Goal: Task Accomplishment & Management: Manage account settings

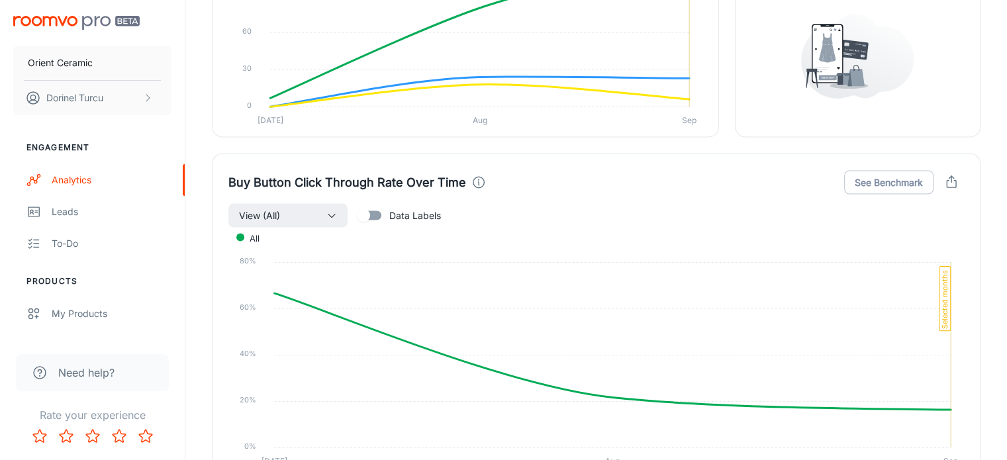
scroll to position [2499, 0]
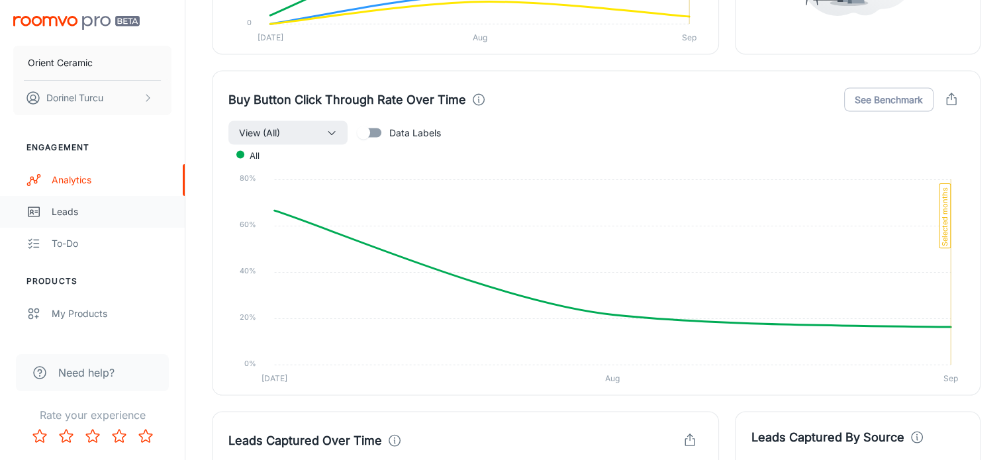
click at [128, 224] on link "Leads" at bounding box center [92, 212] width 185 height 32
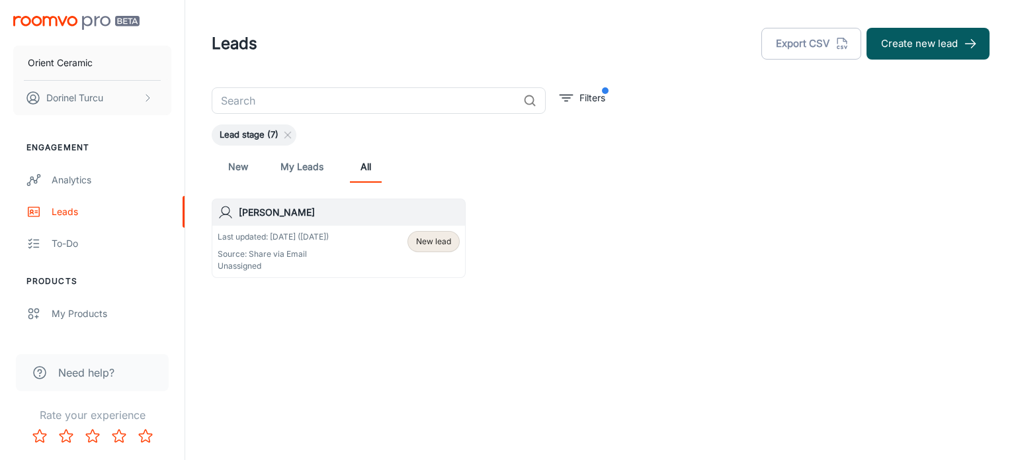
click at [308, 179] on link "My Leads" at bounding box center [302, 167] width 43 height 32
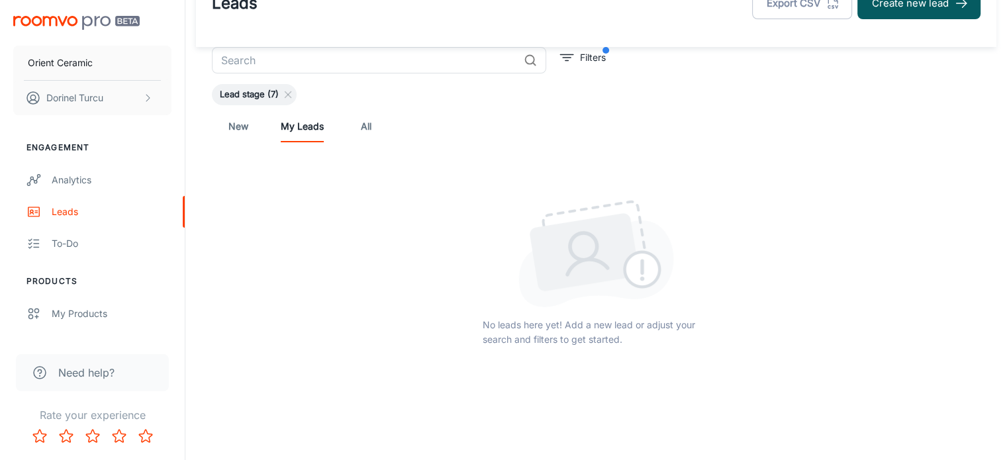
scroll to position [64, 0]
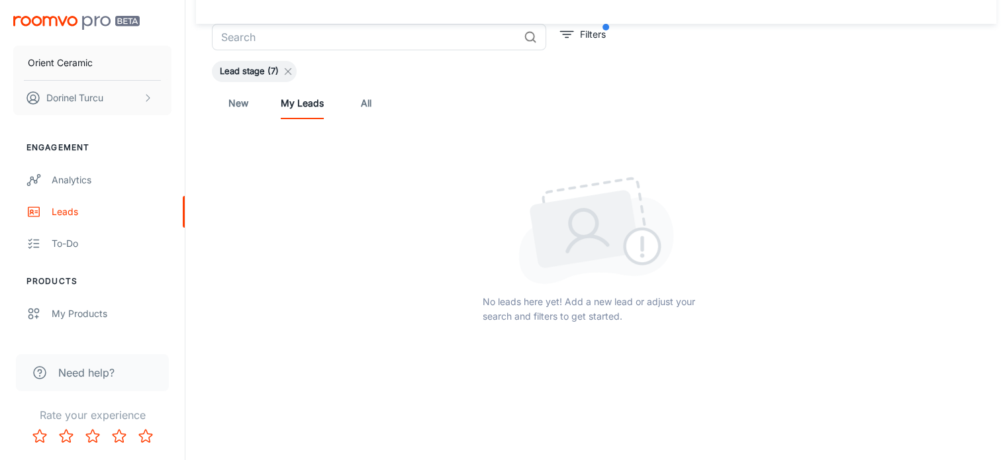
drag, startPoint x: 252, startPoint y: 69, endPoint x: 289, endPoint y: 73, distance: 37.2
click at [255, 71] on span "Lead stage (7)" at bounding box center [249, 71] width 75 height 13
click at [284, 71] on icon at bounding box center [288, 71] width 11 height 11
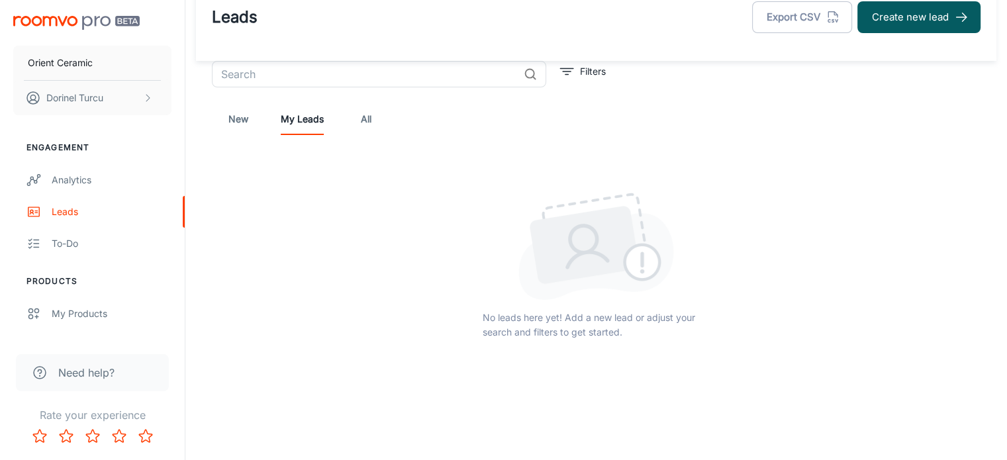
scroll to position [0, 0]
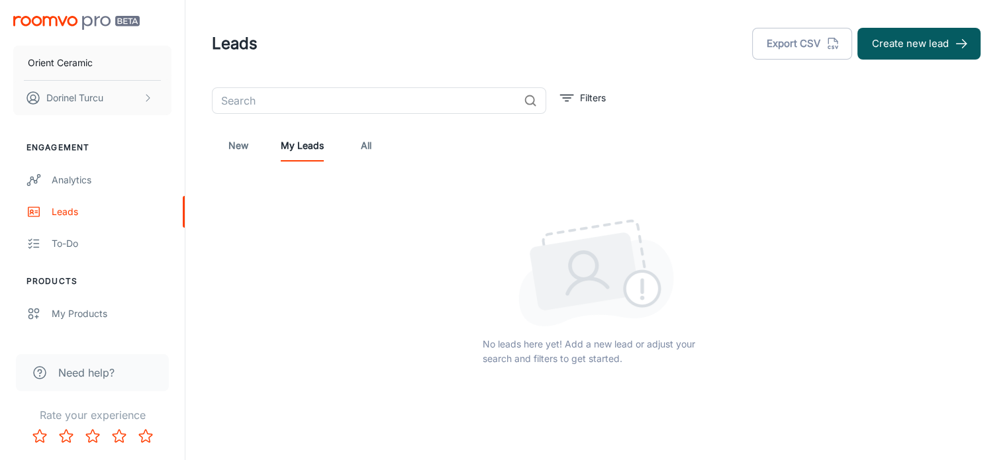
click at [357, 148] on link "All" at bounding box center [366, 146] width 32 height 32
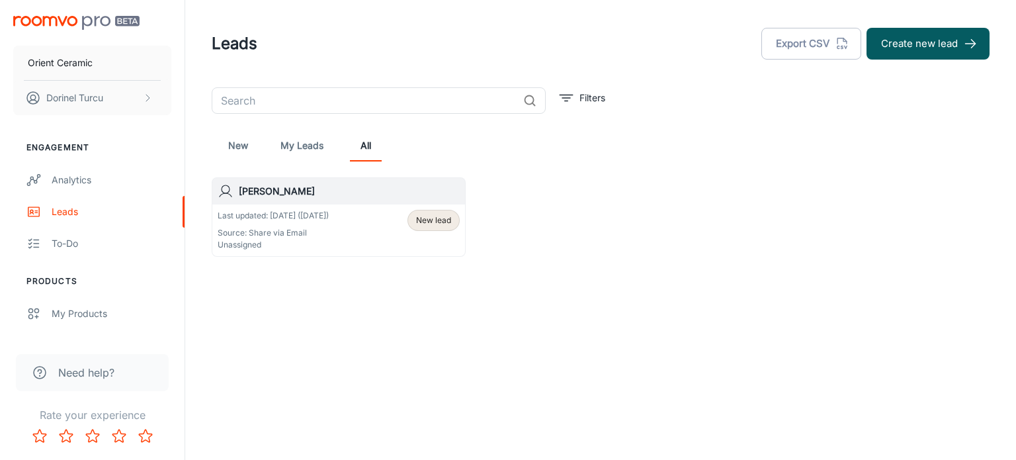
click at [328, 246] on p "Unassigned" at bounding box center [273, 245] width 111 height 12
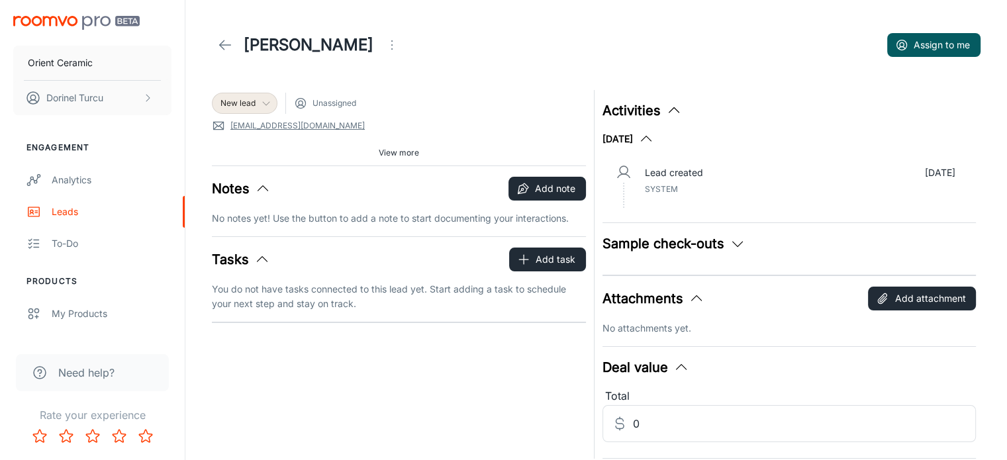
click at [251, 104] on span "New lead" at bounding box center [237, 103] width 35 height 12
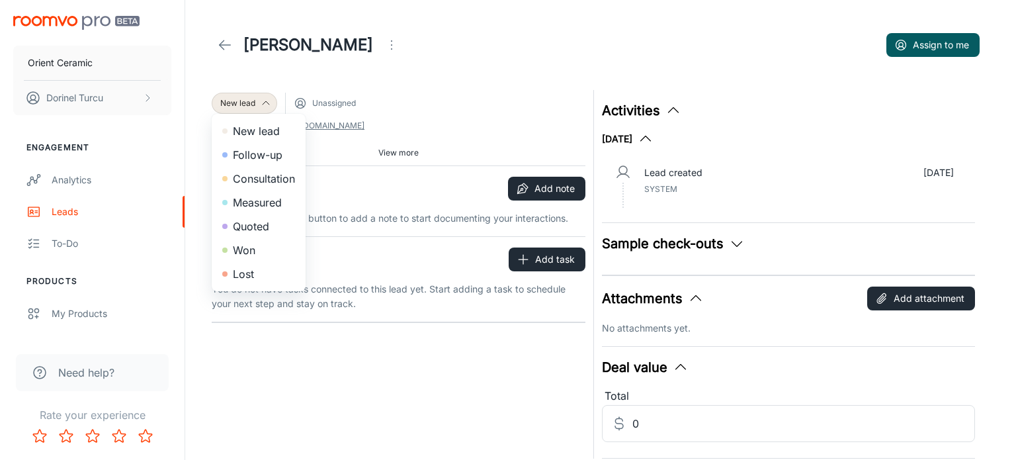
click at [226, 36] on div at bounding box center [508, 230] width 1016 height 460
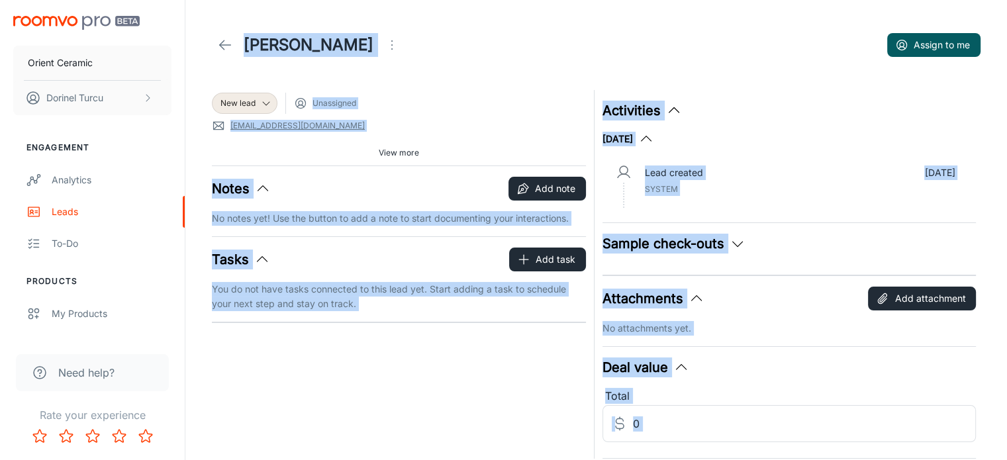
click at [514, 46] on div "ASAN SEVINCI Assign to me" at bounding box center [596, 44] width 768 height 37
click at [514, 55] on div "ASAN SEVINCI Assign to me" at bounding box center [596, 44] width 768 height 37
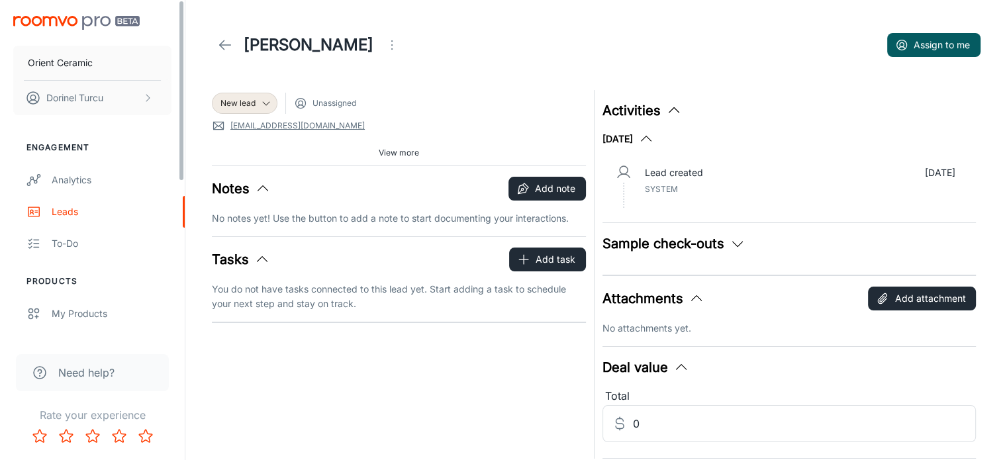
click at [217, 43] on icon at bounding box center [225, 45] width 16 height 16
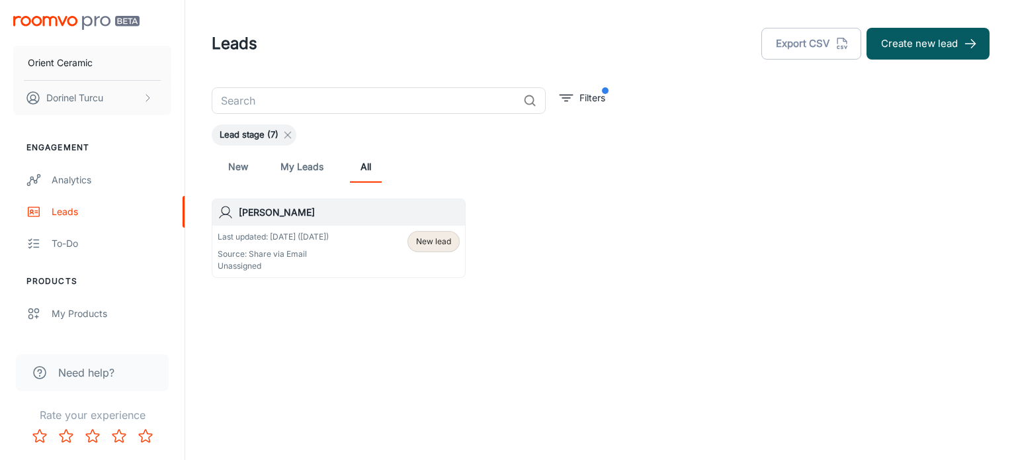
click at [291, 136] on icon at bounding box center [288, 135] width 11 height 11
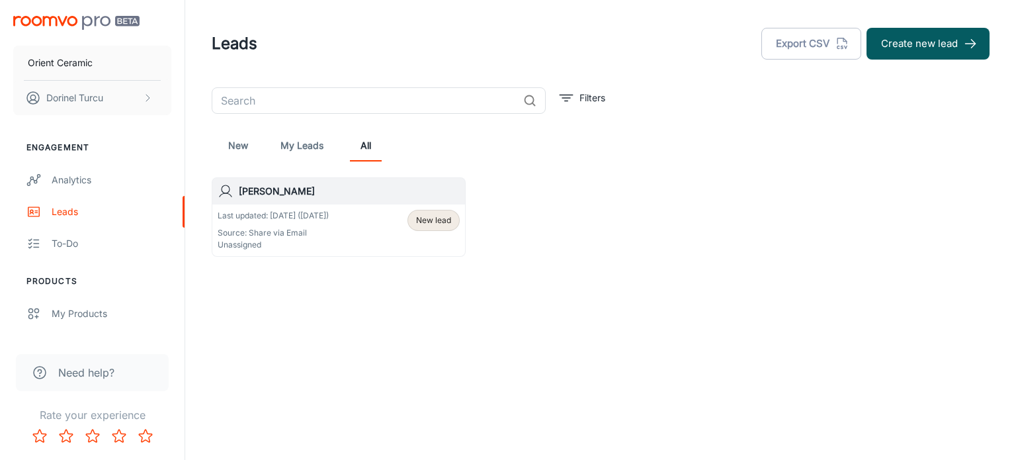
click at [427, 226] on span "New lead" at bounding box center [433, 220] width 35 height 12
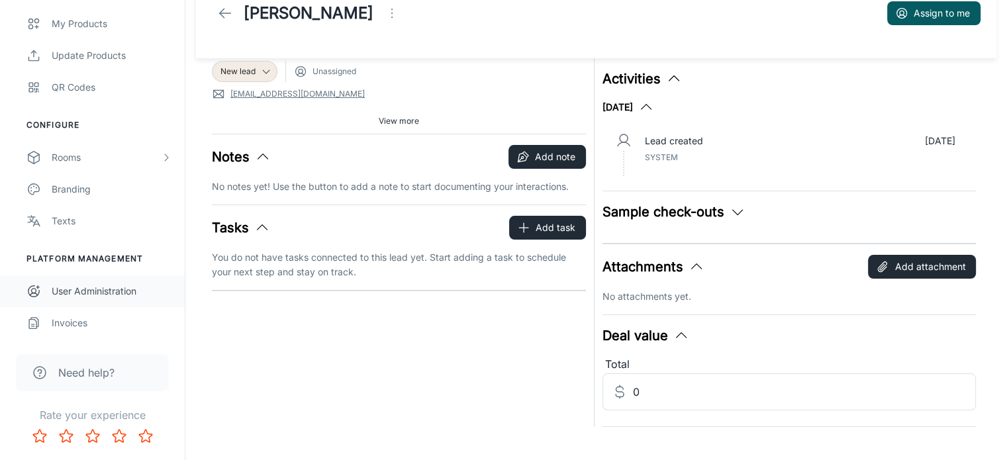
scroll to position [50, 0]
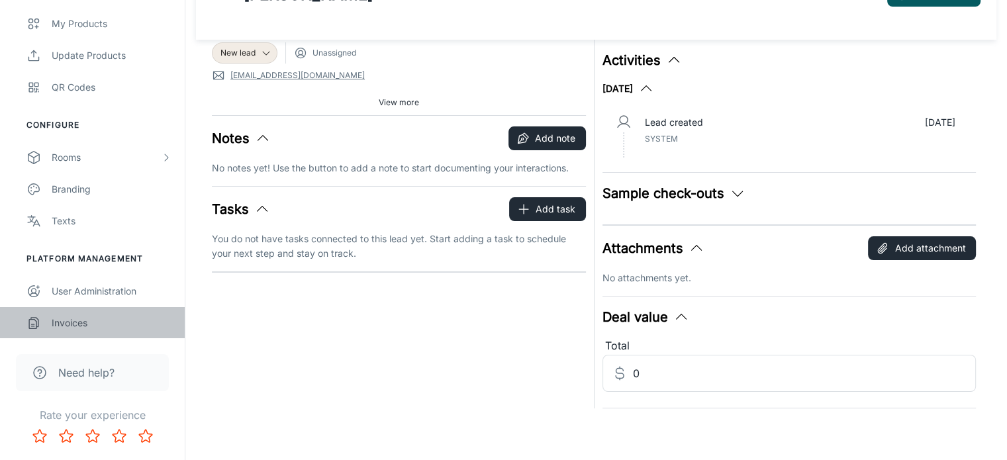
click at [113, 318] on div "Invoices" at bounding box center [112, 323] width 120 height 15
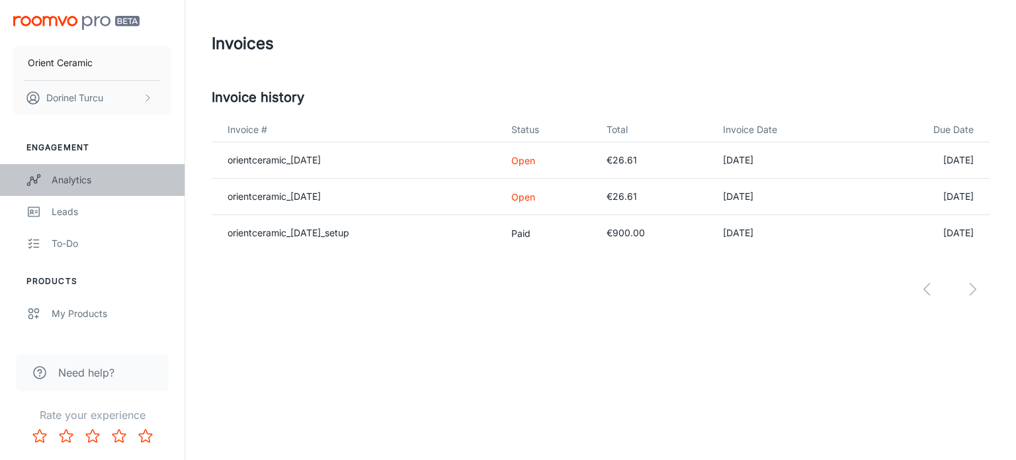
click at [93, 186] on div "Analytics" at bounding box center [112, 180] width 120 height 15
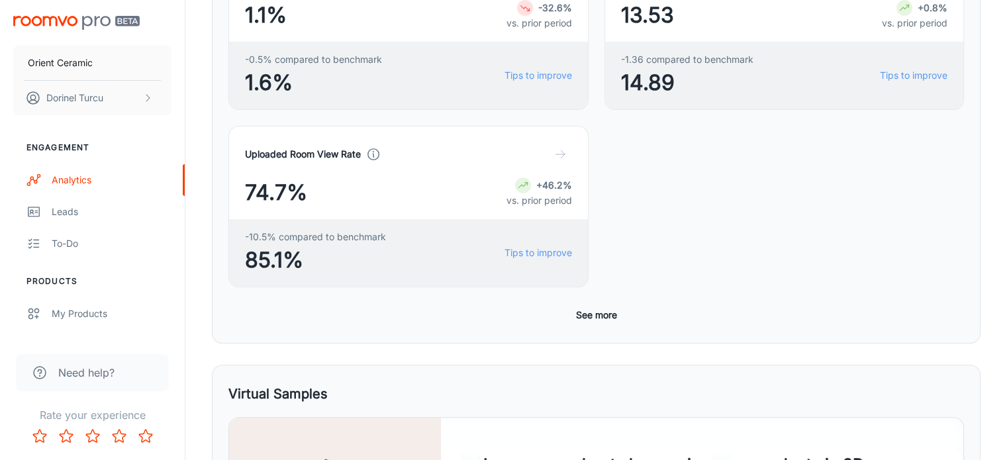
scroll to position [508, 0]
click at [613, 304] on button "See more" at bounding box center [596, 316] width 52 height 24
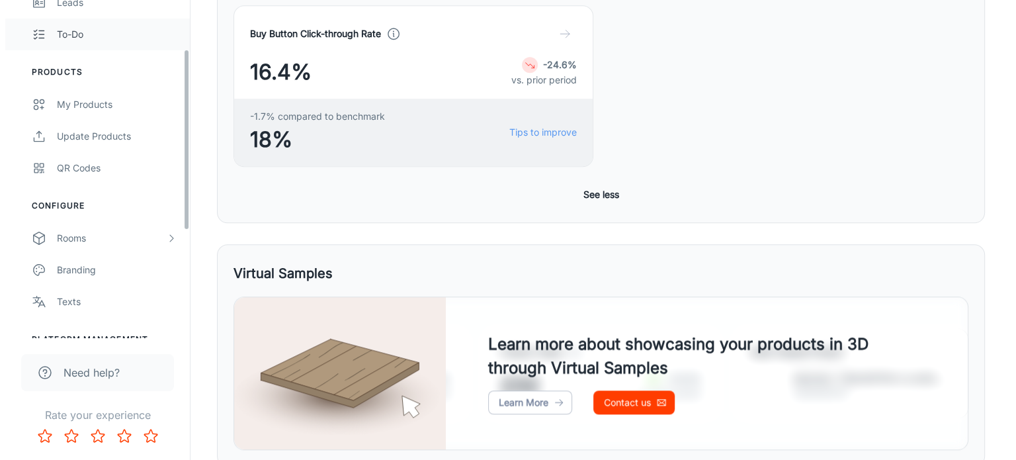
scroll to position [25, 0]
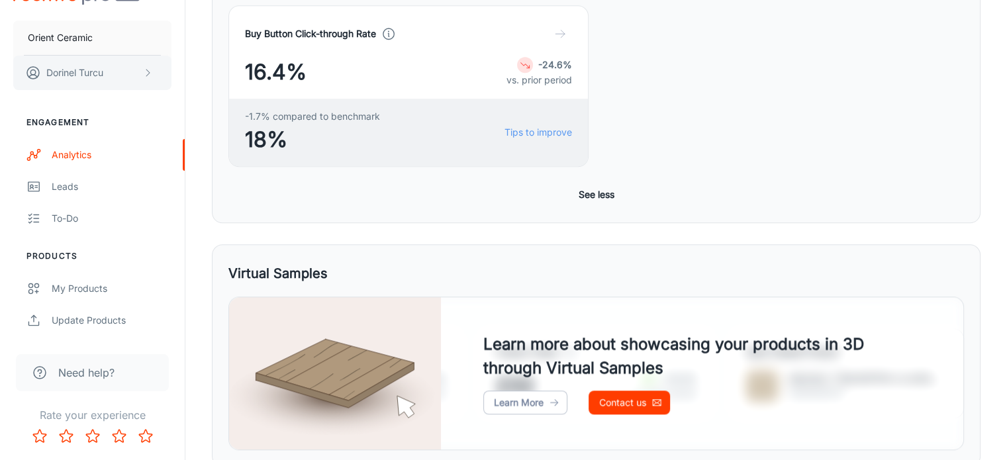
click at [71, 84] on button "[PERSON_NAME]" at bounding box center [92, 73] width 158 height 34
